Goal: Information Seeking & Learning: Learn about a topic

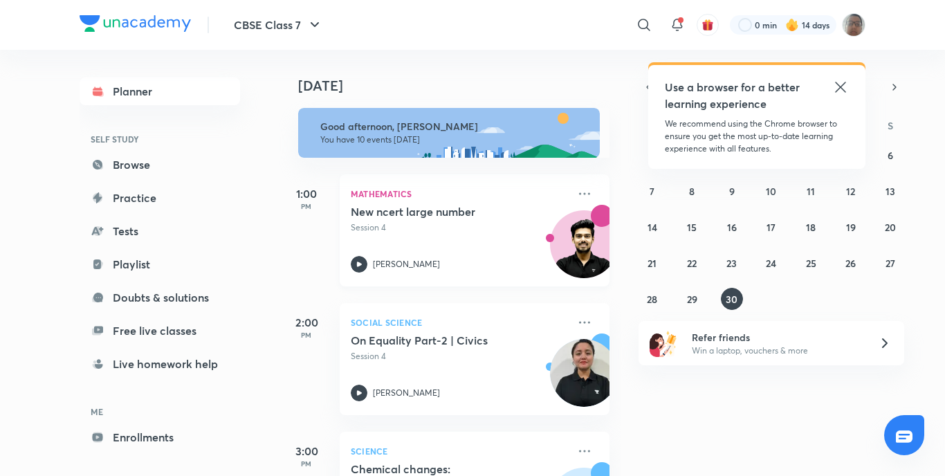
click at [354, 269] on icon at bounding box center [359, 264] width 17 height 17
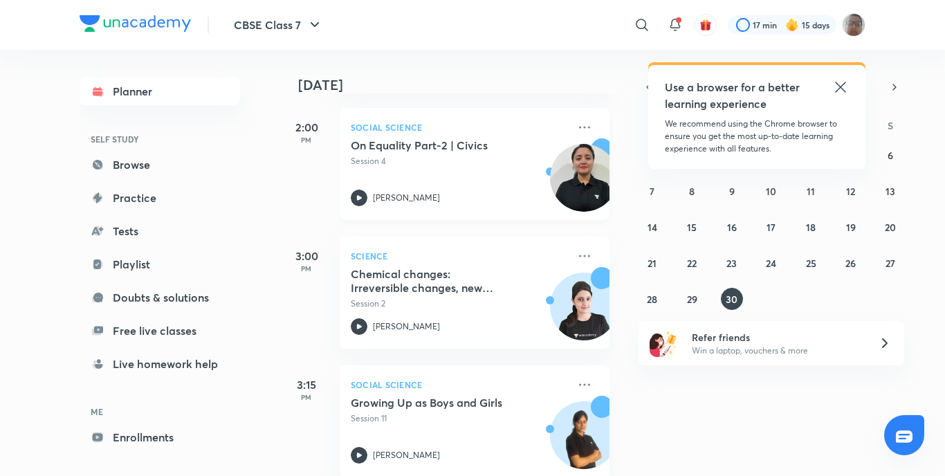
scroll to position [208, 0]
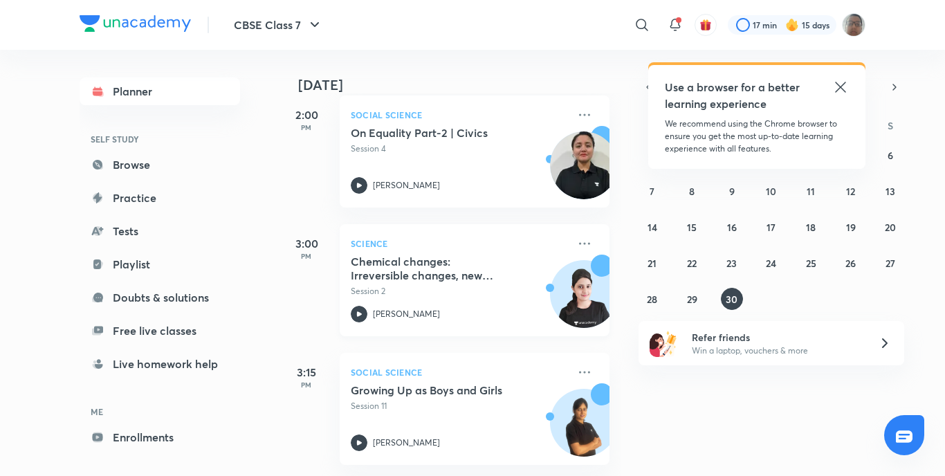
click at [359, 310] on icon at bounding box center [359, 314] width 17 height 17
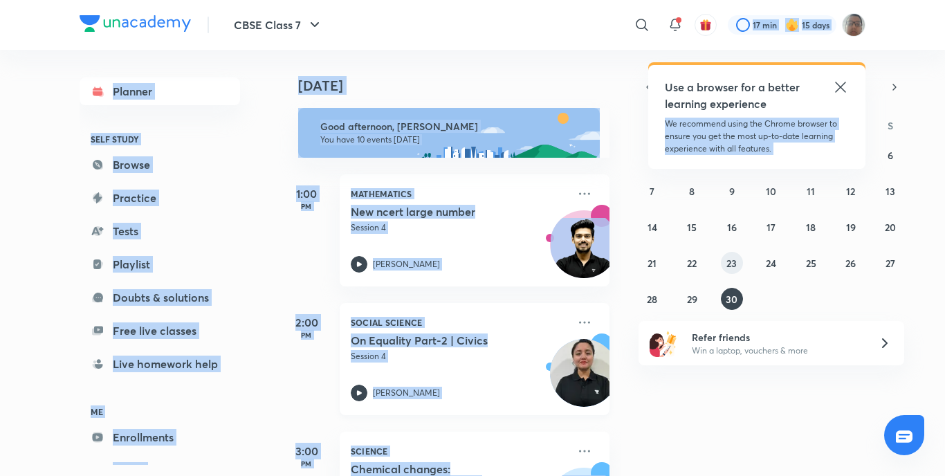
drag, startPoint x: 738, startPoint y: 270, endPoint x: 451, endPoint y: 374, distance: 305.4
click at [478, 403] on div "Today Today Good afternoon, Vinayak You have 10 events today 1:00 PM Mathematic…" at bounding box center [572, 263] width 587 height 426
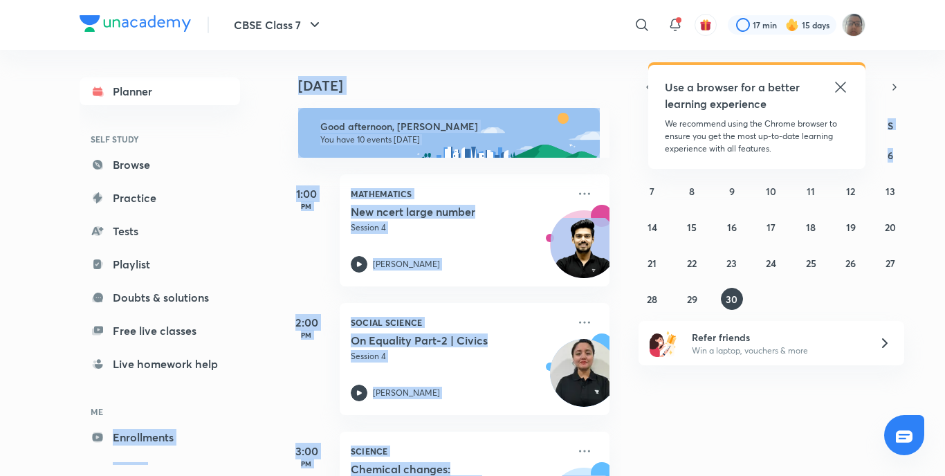
drag, startPoint x: 599, startPoint y: 211, endPoint x: 266, endPoint y: 408, distance: 387.2
click at [270, 427] on div "Planner SELF STUDY Browse Practice Tests Playlist Doubts & solutions Free live …" at bounding box center [473, 263] width 786 height 426
drag, startPoint x: 266, startPoint y: 408, endPoint x: 304, endPoint y: 210, distance: 201.6
click at [304, 210] on p "PM" at bounding box center [306, 206] width 55 height 8
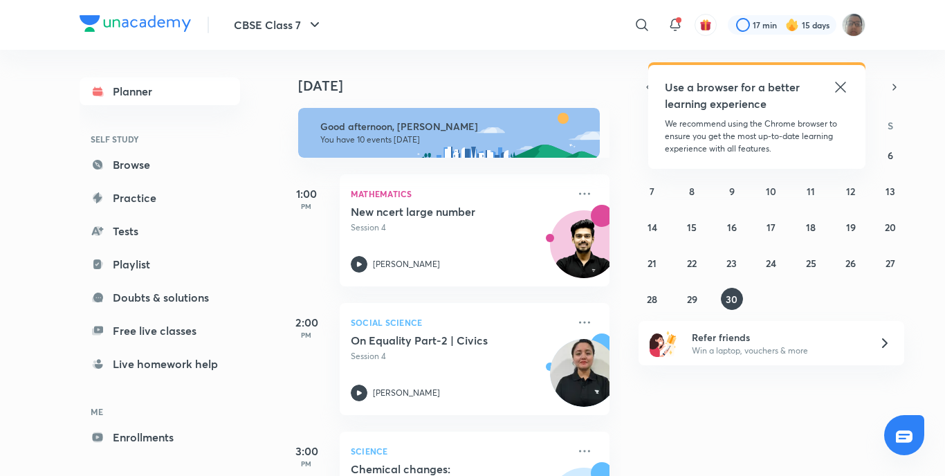
click at [309, 206] on p "PM" at bounding box center [306, 206] width 55 height 8
drag, startPoint x: 332, startPoint y: 158, endPoint x: 412, endPoint y: 19, distance: 160.3
click at [352, 16] on div "CBSE Class 7 ​ Use a browser for a better learning experience We recommend usin…" at bounding box center [473, 25] width 786 height 50
click at [402, 19] on div "CBSE Class 7 ​ Use a browser for a better learning experience We recommend usin…" at bounding box center [473, 25] width 786 height 50
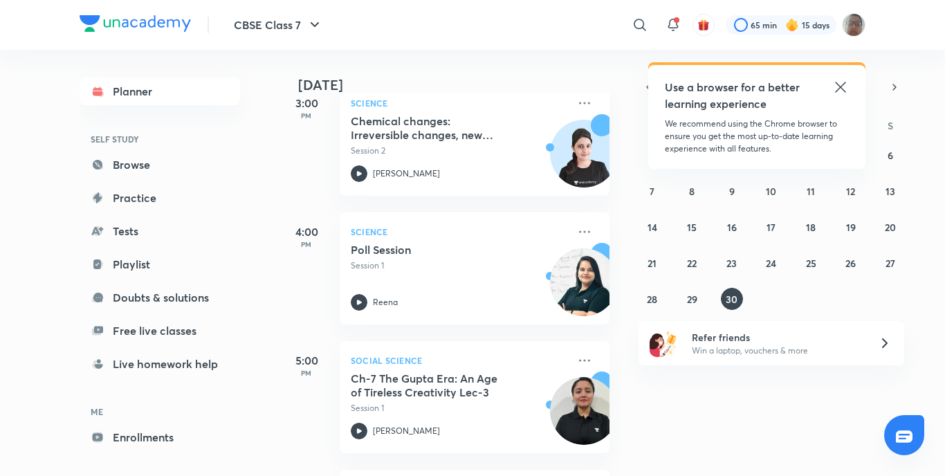
scroll to position [346, 0]
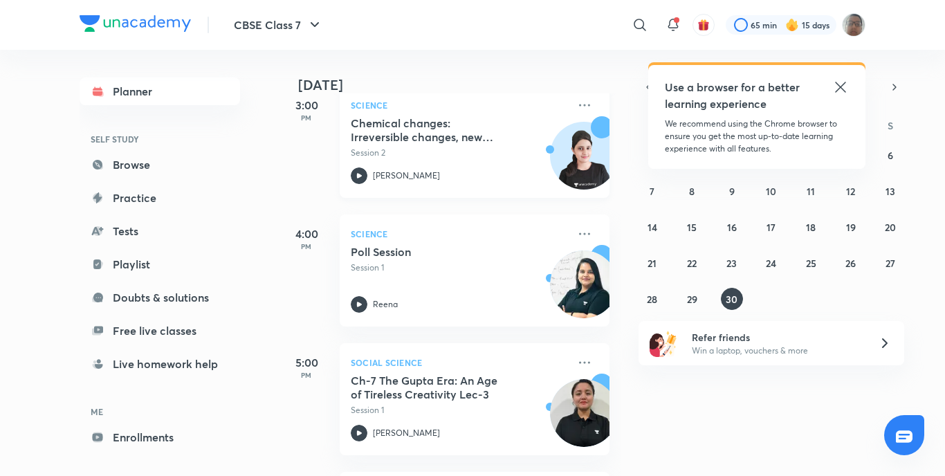
click at [365, 172] on icon at bounding box center [359, 175] width 17 height 17
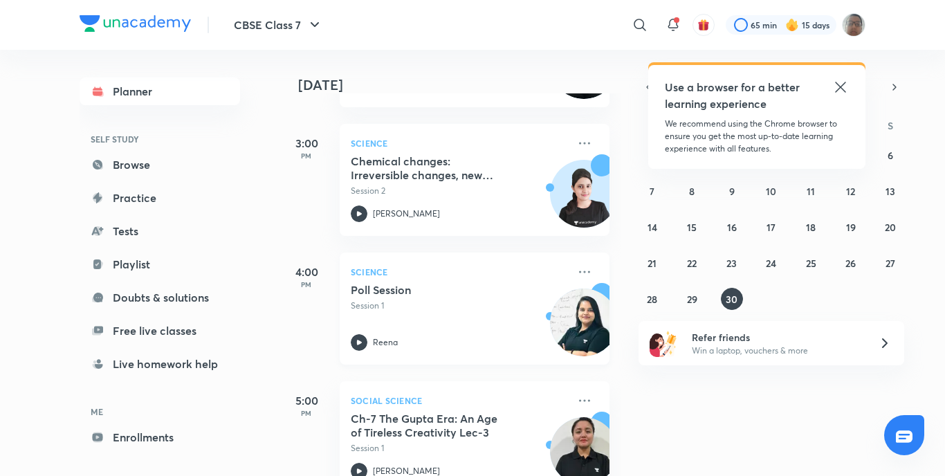
scroll to position [277, 0]
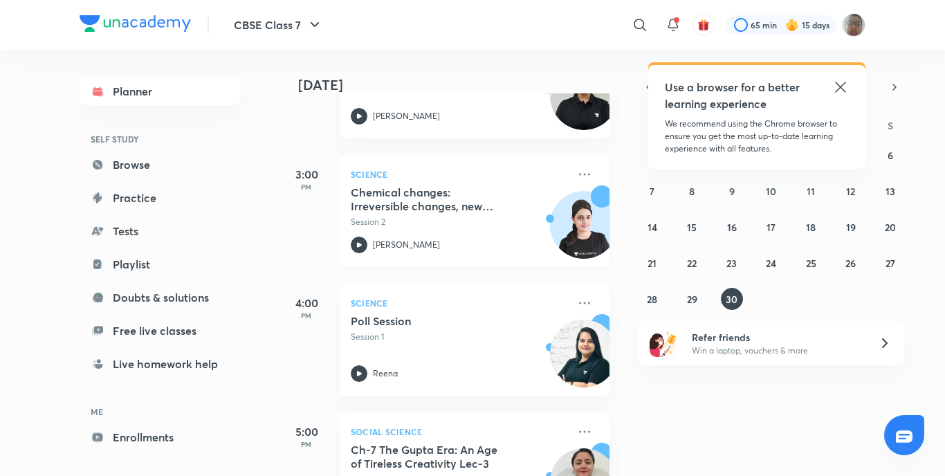
click at [362, 235] on div "Chemical changes: Irreversible changes, new substance(s) formed Session 2 [PERS…" at bounding box center [459, 219] width 217 height 68
